Goal: Information Seeking & Learning: Check status

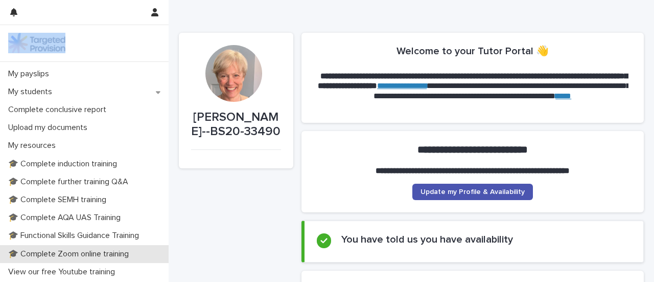
scroll to position [176, 0]
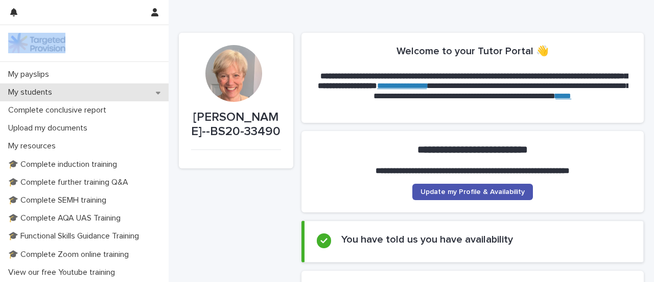
click at [156, 90] on icon at bounding box center [158, 92] width 5 height 7
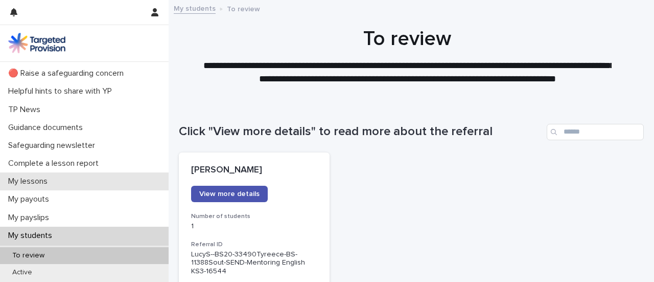
scroll to position [44, 0]
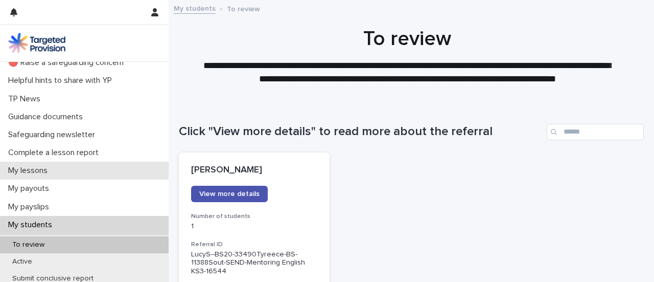
click at [111, 218] on div "My students" at bounding box center [84, 225] width 169 height 18
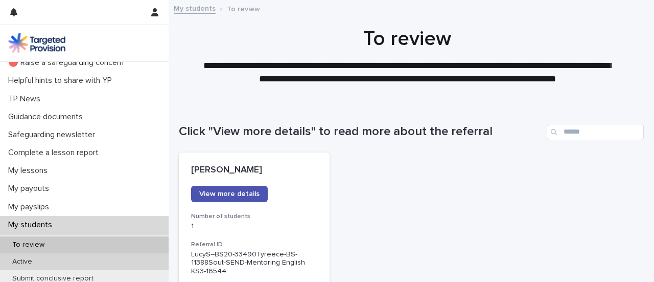
click at [67, 264] on div "Active" at bounding box center [84, 261] width 169 height 17
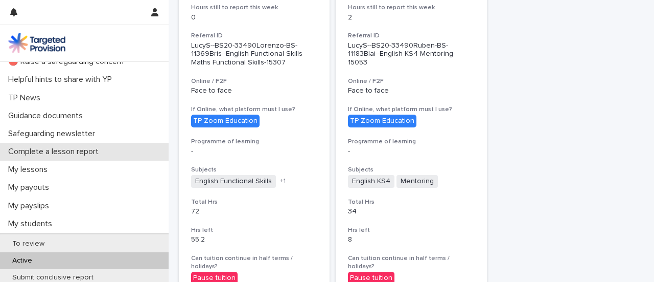
scroll to position [63, 0]
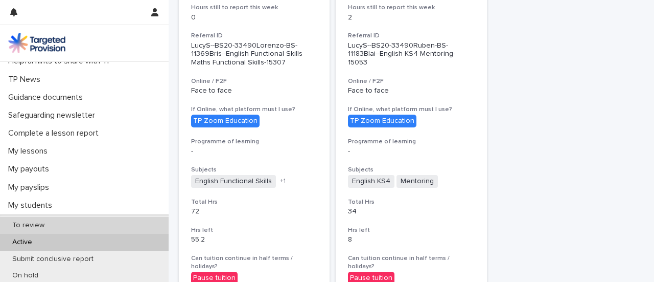
click at [96, 226] on div "To review" at bounding box center [84, 225] width 169 height 17
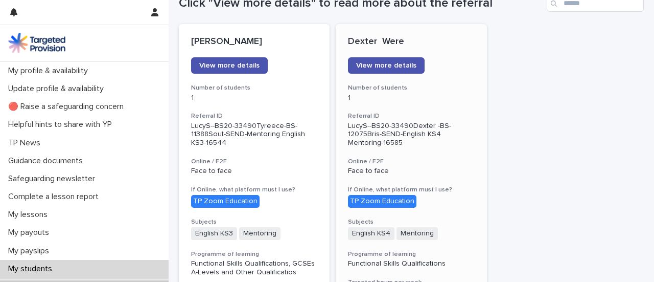
scroll to position [125, 0]
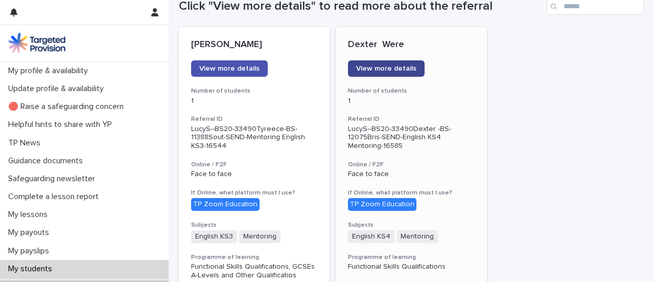
click at [378, 68] on span "View more details" at bounding box center [386, 68] width 60 height 7
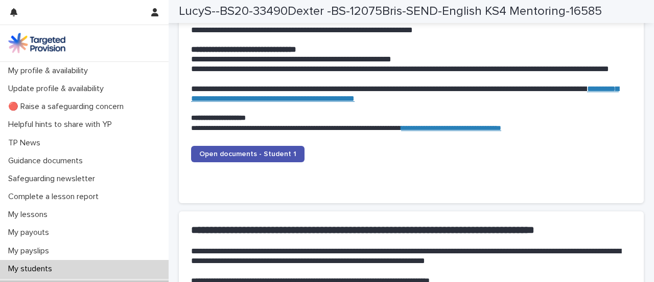
scroll to position [1039, 0]
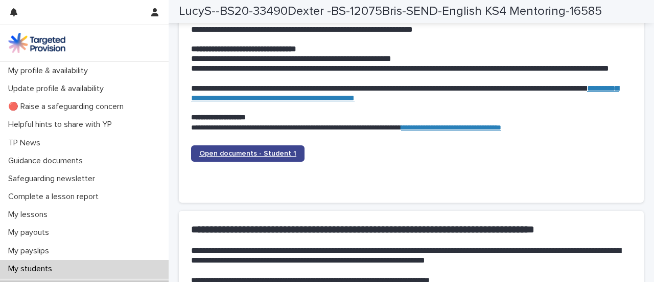
click at [276, 154] on span "Open documents - Student 1" at bounding box center [247, 153] width 97 height 7
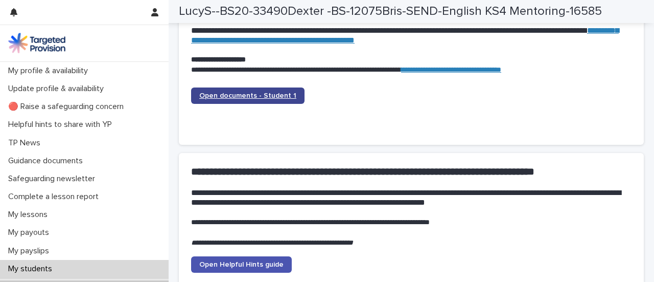
scroll to position [1096, 0]
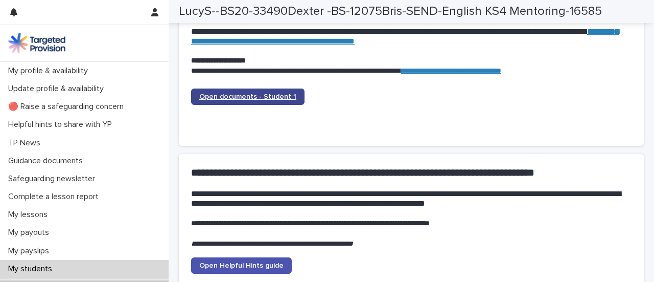
click at [255, 97] on span "Open documents - Student 1" at bounding box center [247, 96] width 97 height 7
